Goal: Book appointment/travel/reservation

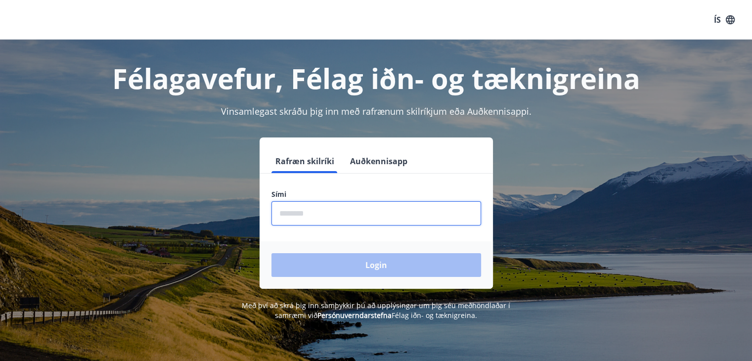
click at [286, 214] on input "phone" at bounding box center [376, 213] width 210 height 24
type input "********"
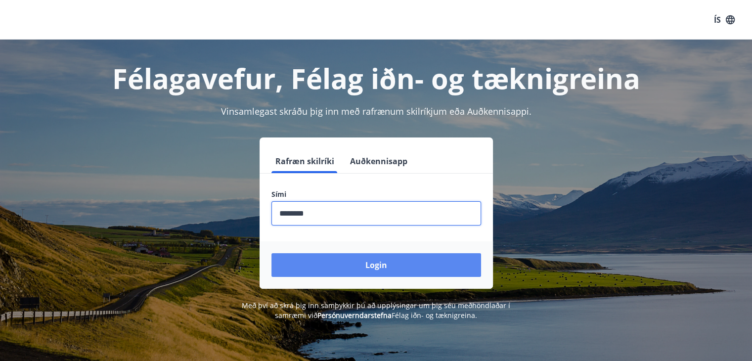
click at [415, 258] on button "Login" at bounding box center [376, 265] width 210 height 24
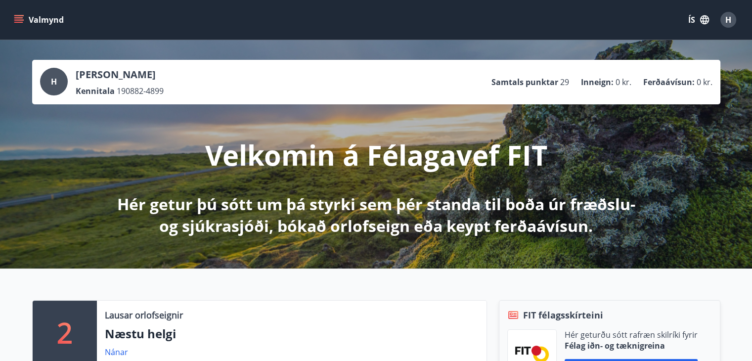
scroll to position [148, 0]
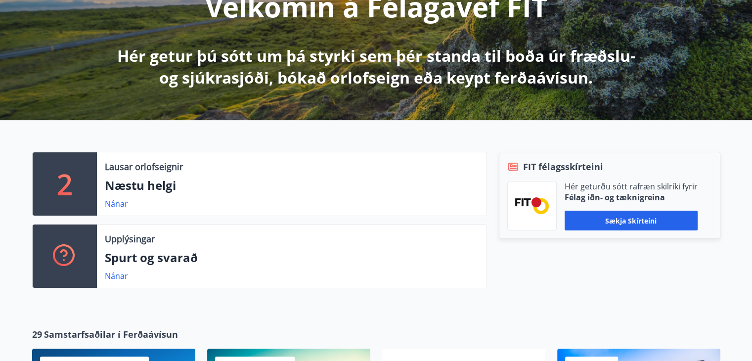
click at [134, 188] on p "Næstu helgi" at bounding box center [292, 185] width 374 height 17
click at [71, 186] on p "2" at bounding box center [65, 184] width 16 height 38
click at [392, 193] on p "Næstu helgi" at bounding box center [292, 185] width 374 height 17
click at [151, 186] on p "Næstu helgi" at bounding box center [292, 185] width 374 height 17
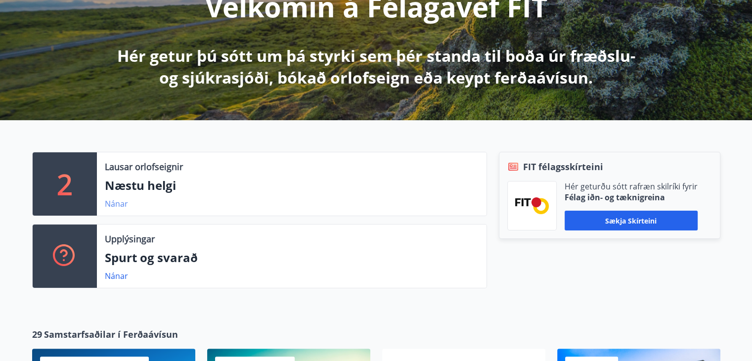
click at [119, 200] on link "Nánar" at bounding box center [116, 203] width 23 height 11
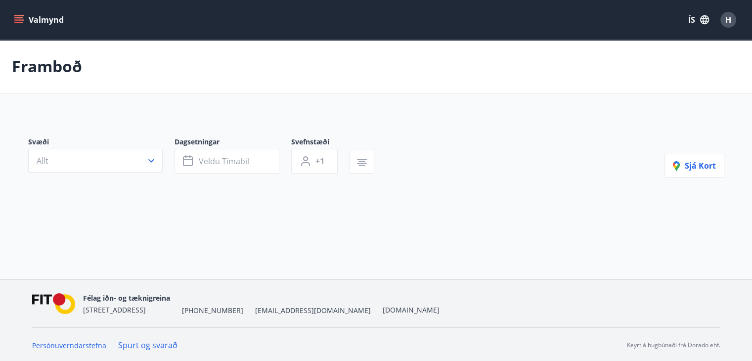
type input "*"
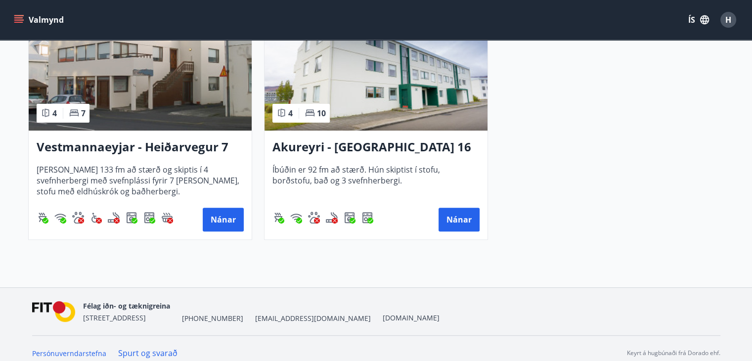
scroll to position [119, 0]
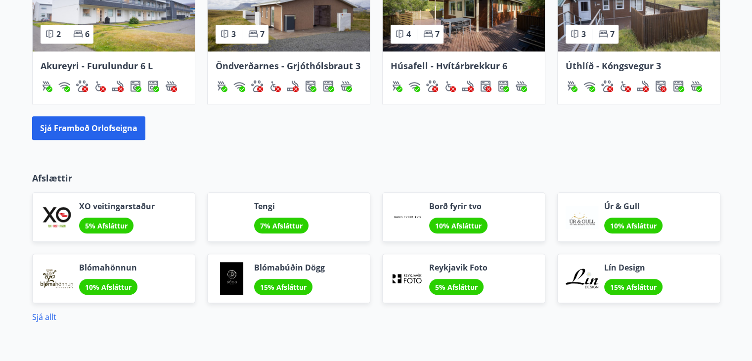
scroll to position [735, 0]
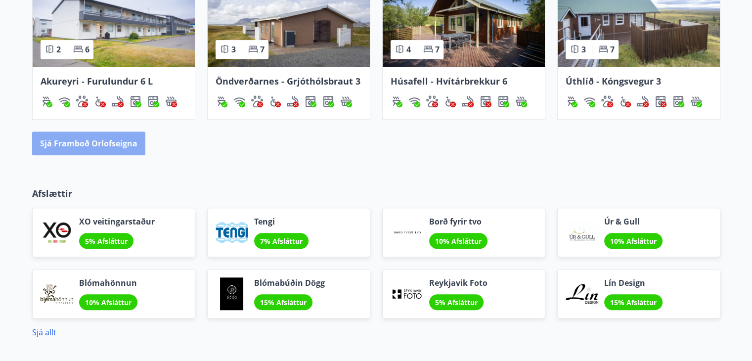
click at [111, 154] on button "Sjá framboð orlofseigna" at bounding box center [88, 144] width 113 height 24
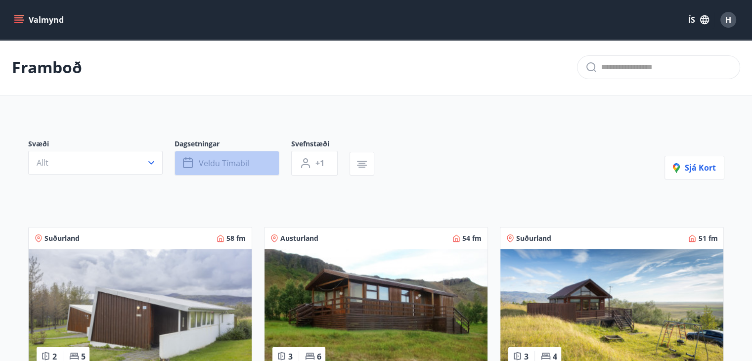
click at [222, 166] on span "Veldu tímabil" at bounding box center [224, 163] width 50 height 11
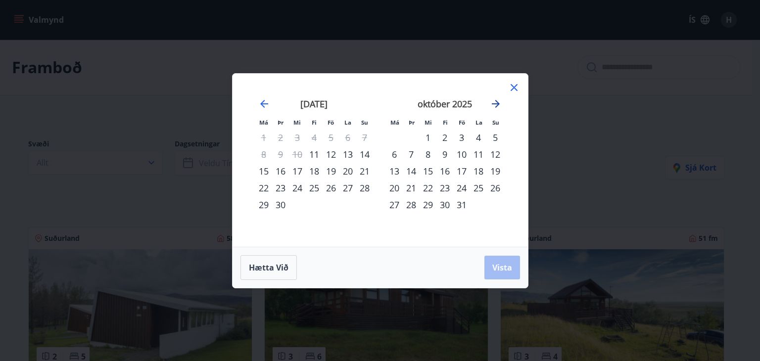
click at [493, 101] on icon "Move forward to switch to the next month." at bounding box center [496, 104] width 12 height 12
click at [394, 188] on div "22" at bounding box center [394, 188] width 17 height 17
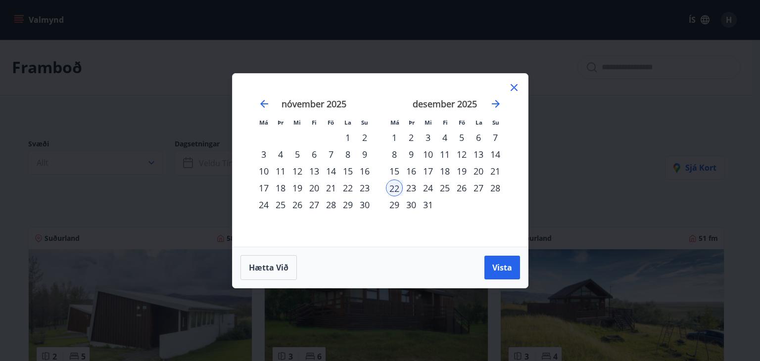
click at [491, 186] on div "28" at bounding box center [495, 188] width 17 height 17
click at [500, 270] on span "Vista" at bounding box center [502, 267] width 20 height 11
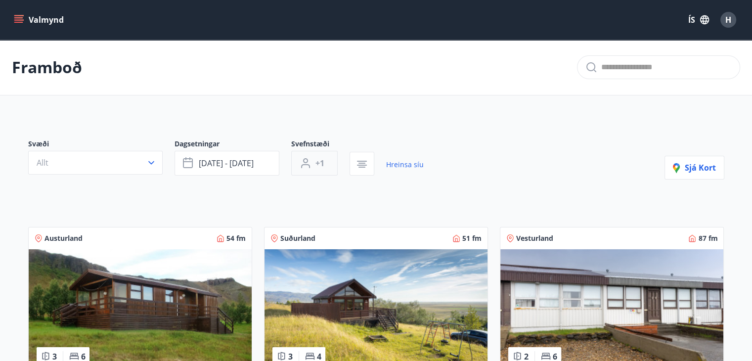
click at [318, 165] on span "+1" at bounding box center [319, 163] width 9 height 11
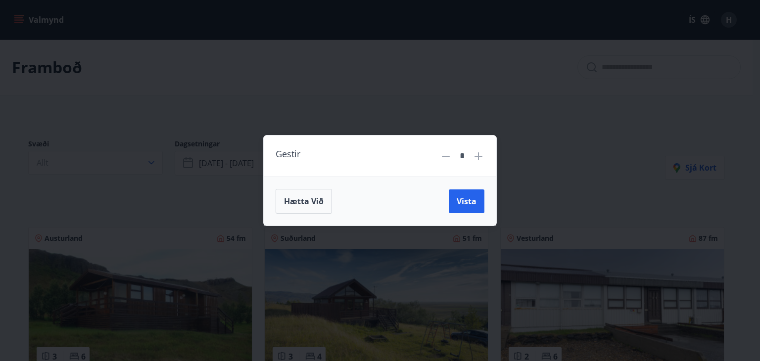
click at [475, 157] on icon at bounding box center [478, 156] width 12 height 12
type input "*"
click at [461, 202] on span "Vista" at bounding box center [466, 201] width 20 height 11
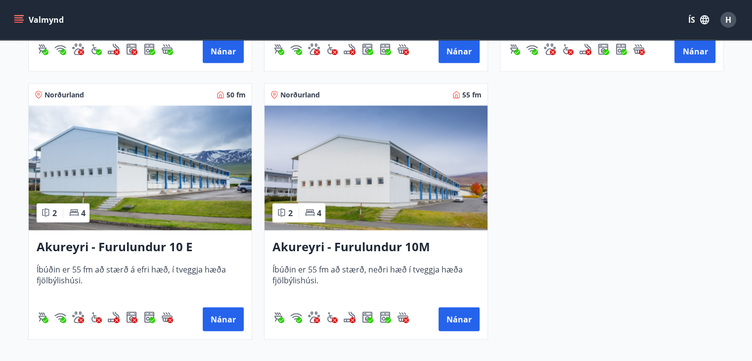
scroll to position [2126, 0]
